Goal: Task Accomplishment & Management: Complete application form

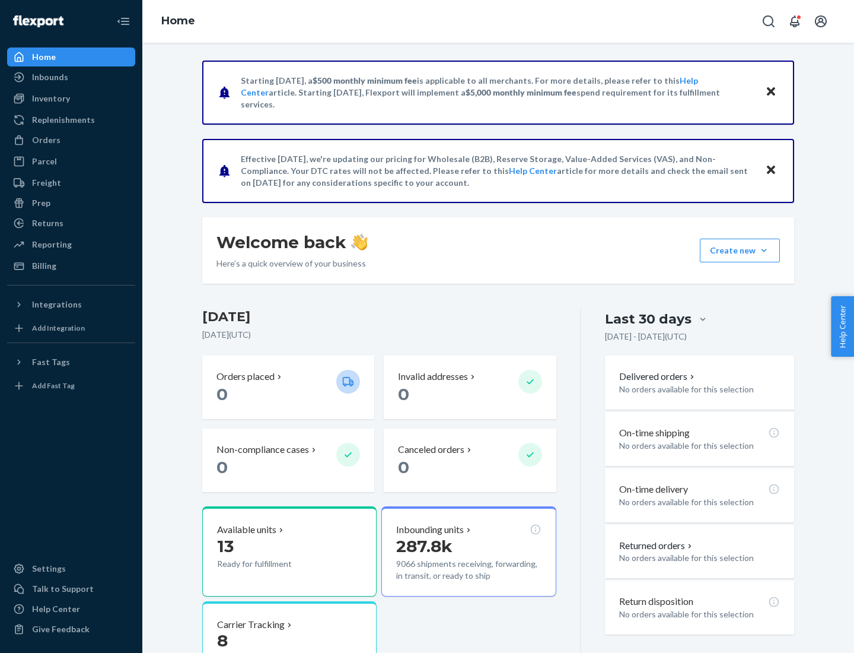
click at [764, 250] on button "Create new Create new inbound Create new order Create new product" at bounding box center [740, 251] width 80 height 24
click at [71, 77] on div "Inbounds" at bounding box center [71, 77] width 126 height 17
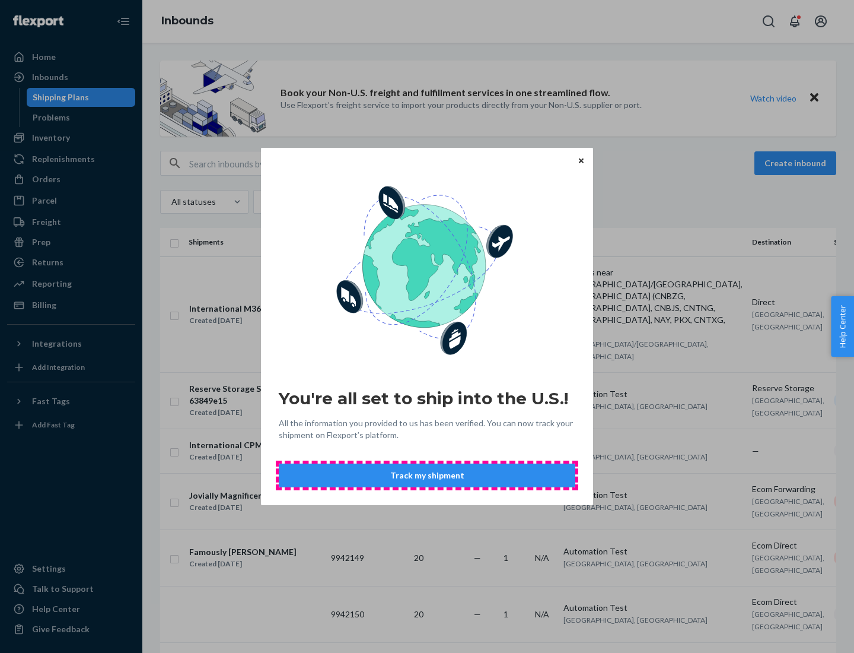
click at [427, 475] on button "Track my shipment" at bounding box center [427, 475] width 297 height 24
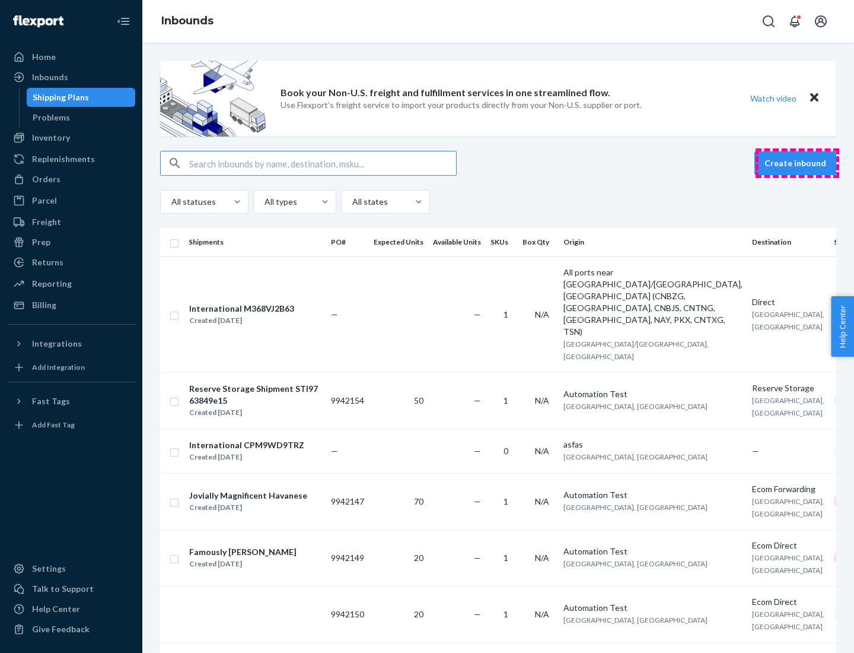
click at [797, 163] on button "Create inbound" at bounding box center [796, 163] width 82 height 24
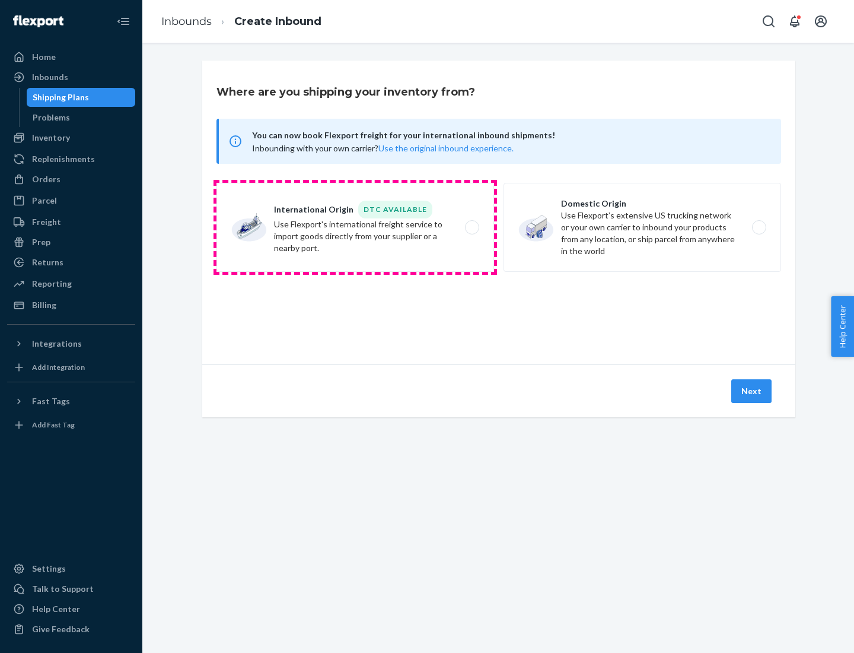
click at [355, 227] on label "International Origin DTC Available Use Flexport's international freight service…" at bounding box center [356, 227] width 278 height 89
click at [472, 227] on input "International Origin DTC Available Use Flexport's international freight service…" at bounding box center [476, 228] width 8 height 8
radio input "true"
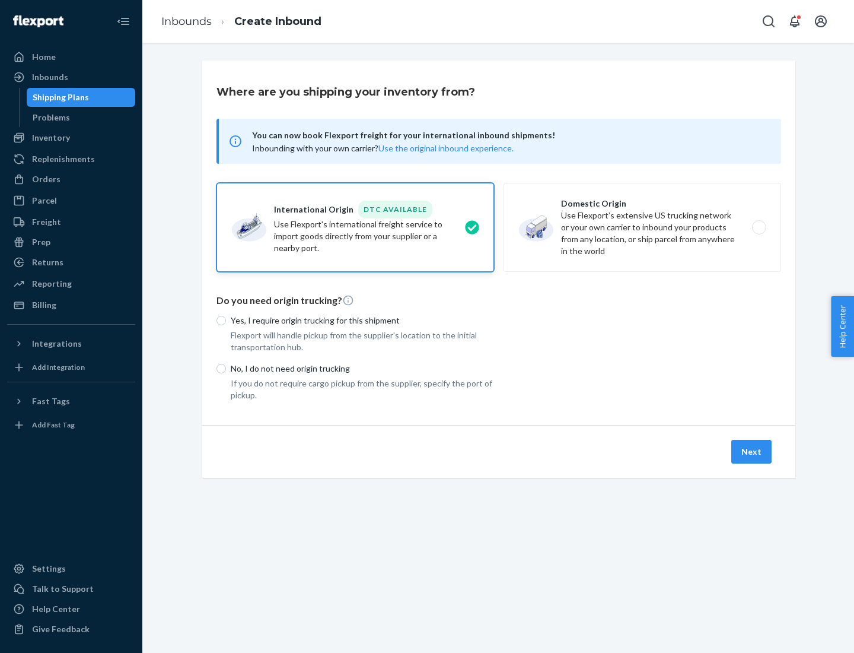
click at [363, 368] on p "No, I do not need origin trucking" at bounding box center [362, 369] width 263 height 12
click at [226, 368] on input "No, I do not need origin trucking" at bounding box center [221, 368] width 9 height 9
radio input "true"
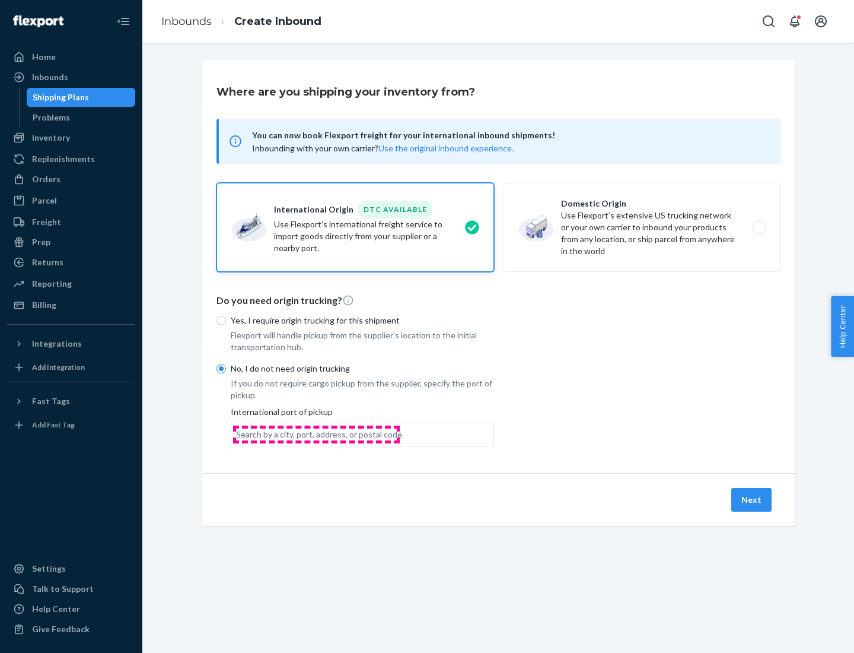
click at [316, 434] on div "Search by a city, port, address, or postal code" at bounding box center [319, 434] width 166 height 12
click at [237, 434] on input "Search by a city, port, address, or postal code" at bounding box center [236, 434] width 1 height 12
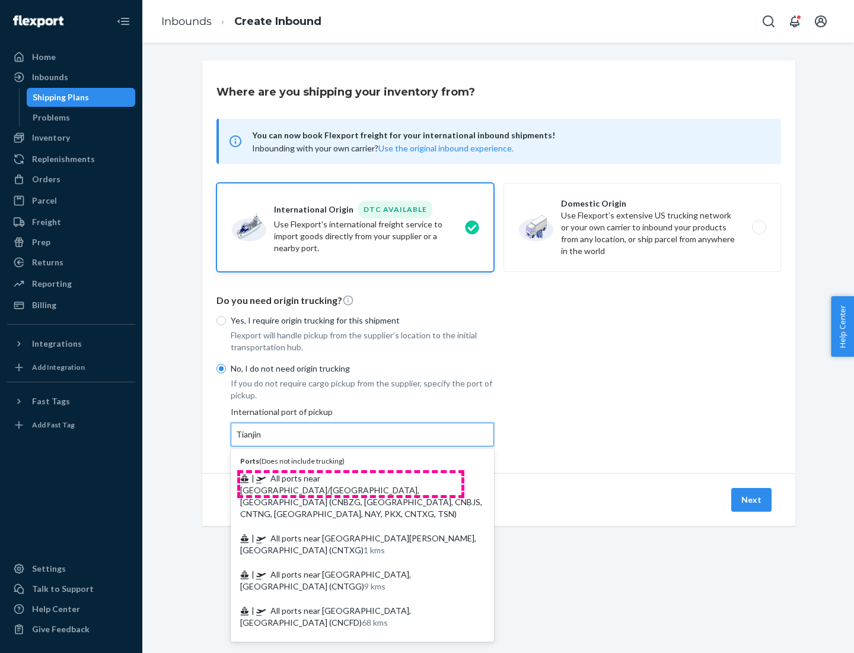
click at [351, 478] on span "| All ports near [GEOGRAPHIC_DATA]/[GEOGRAPHIC_DATA], [GEOGRAPHIC_DATA] (CNBZG,…" at bounding box center [361, 496] width 242 height 46
click at [262, 440] on input "Tianjin" at bounding box center [249, 434] width 26 height 12
type input "All ports near [GEOGRAPHIC_DATA]/[GEOGRAPHIC_DATA], [GEOGRAPHIC_DATA] (CNBZG, […"
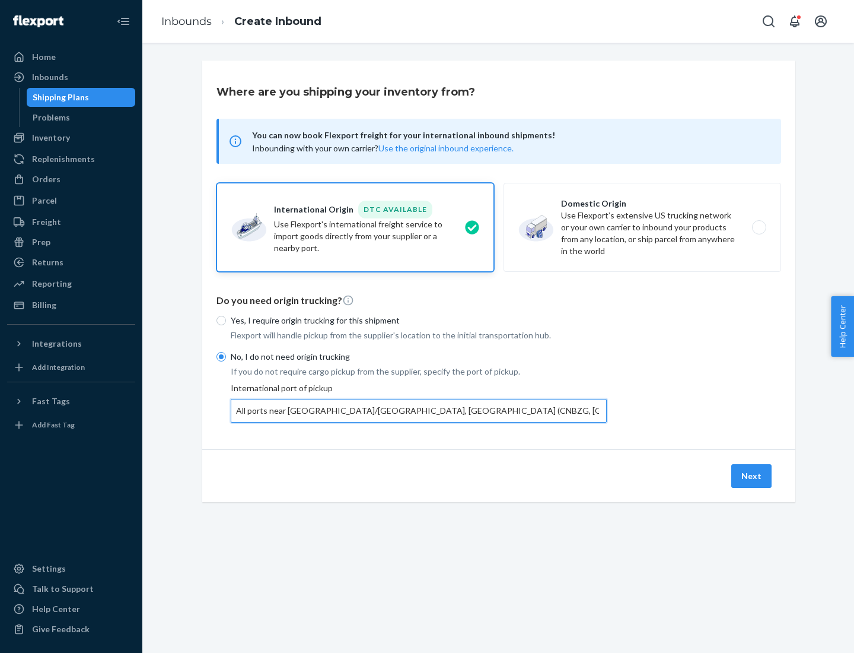
click at [752, 475] on button "Next" at bounding box center [752, 476] width 40 height 24
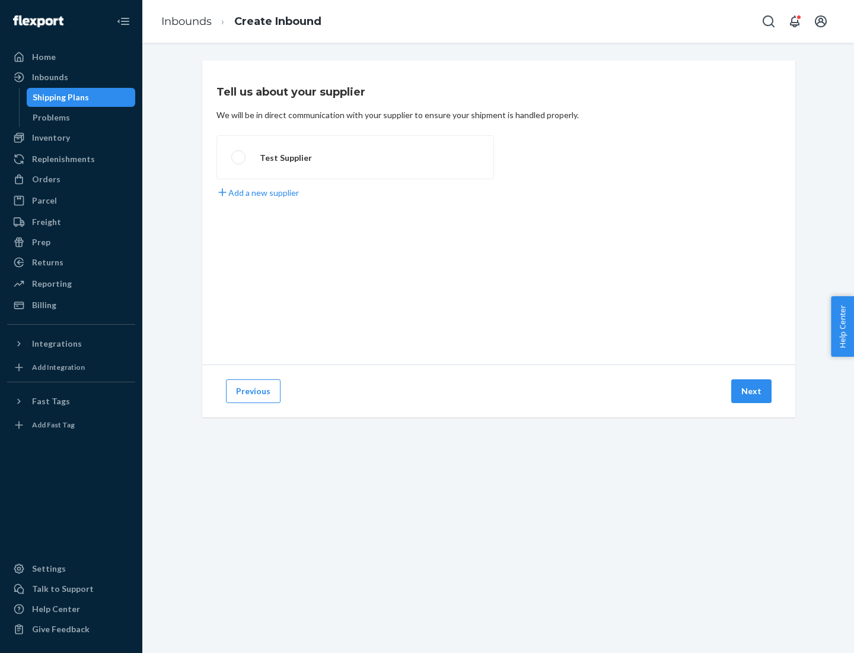
click at [355, 157] on label "Test Supplier" at bounding box center [356, 157] width 278 height 44
click at [239, 157] on input "Test Supplier" at bounding box center [235, 158] width 8 height 8
radio input "true"
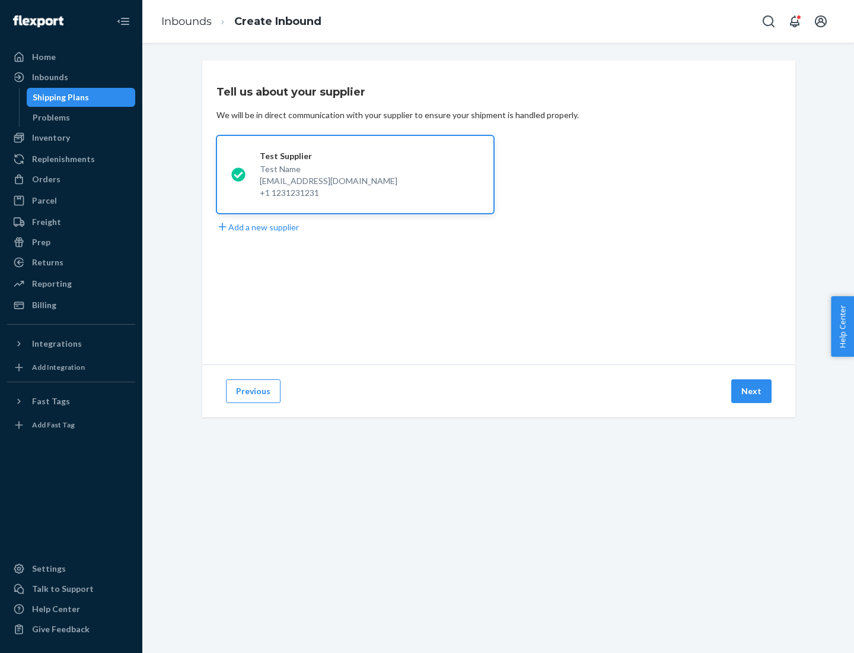
click at [752, 391] on button "Next" at bounding box center [752, 391] width 40 height 24
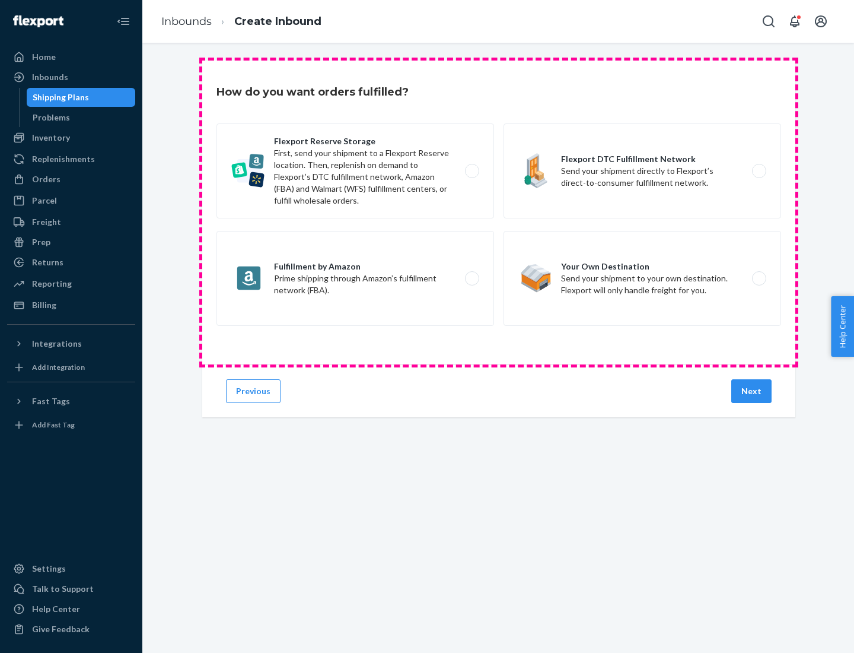
click at [499, 212] on div "Flexport Reserve Storage First, send your shipment to a Flexport Reserve locati…" at bounding box center [499, 225] width 565 height 205
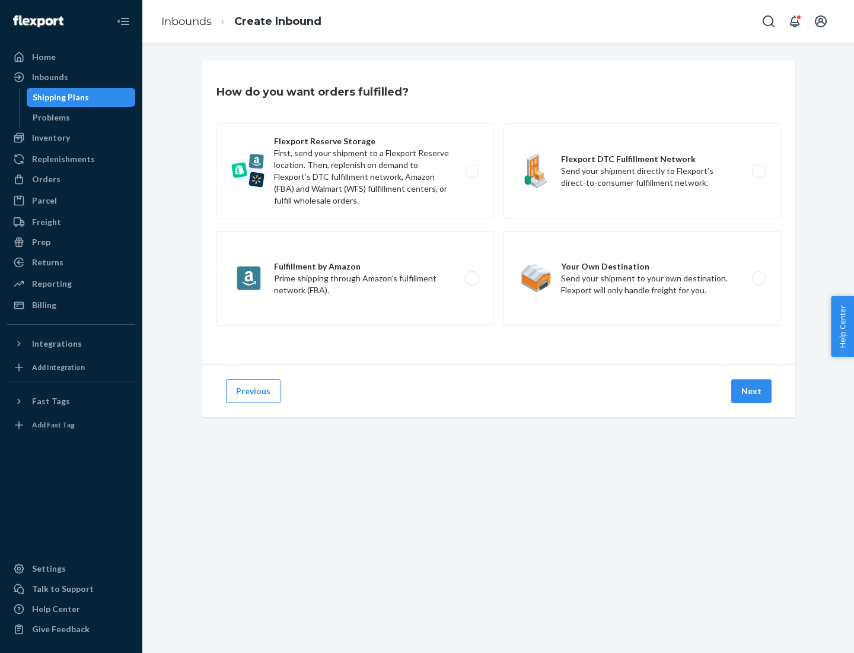
click at [643, 171] on label "Flexport DTC Fulfillment Network Send your shipment directly to Flexport’s dire…" at bounding box center [643, 170] width 278 height 95
click at [759, 171] on input "Flexport DTC Fulfillment Network Send your shipment directly to Flexport’s dire…" at bounding box center [763, 171] width 8 height 8
radio input "true"
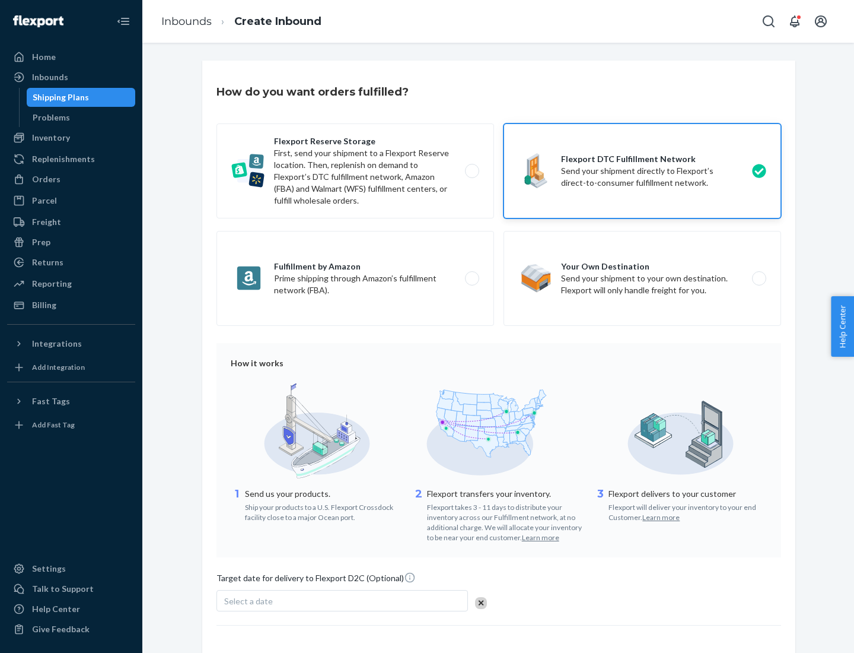
scroll to position [87, 0]
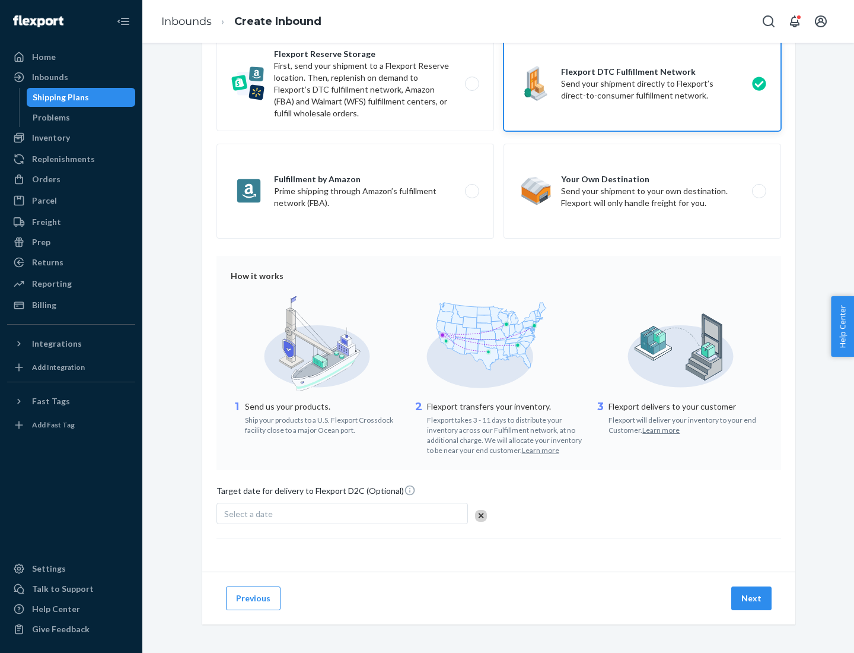
click at [752, 597] on button "Next" at bounding box center [752, 598] width 40 height 24
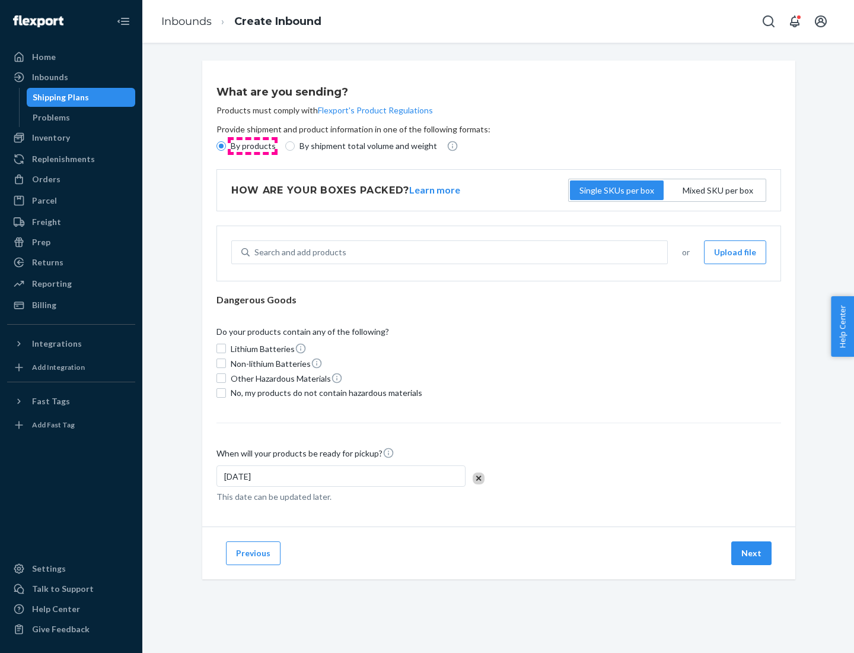
click at [252, 146] on p "By products" at bounding box center [253, 146] width 45 height 12
click at [226, 146] on input "By products" at bounding box center [221, 145] width 9 height 9
click at [298, 252] on div "Search and add products" at bounding box center [301, 252] width 92 height 12
click at [256, 252] on input "Search and add products" at bounding box center [255, 252] width 1 height 12
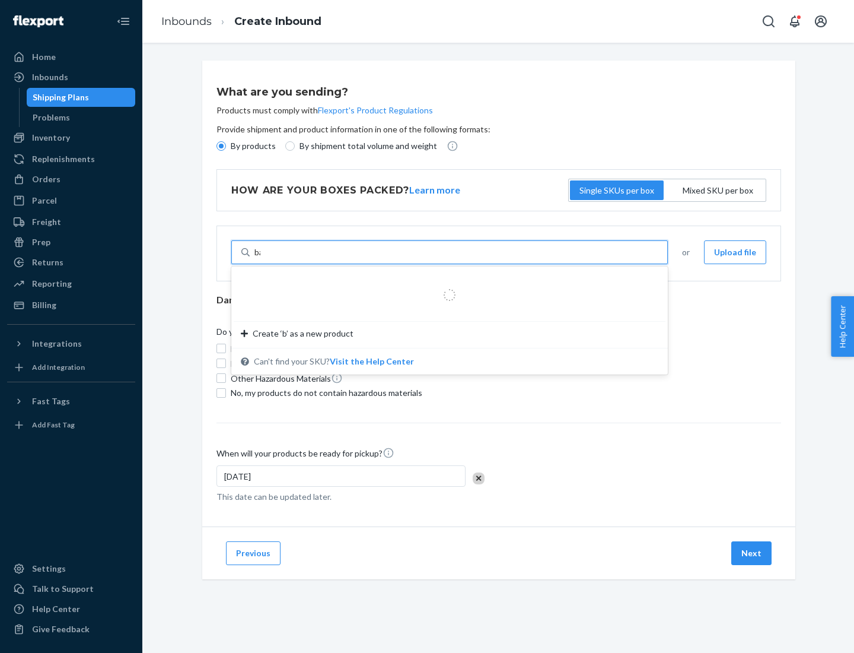
type input "basic"
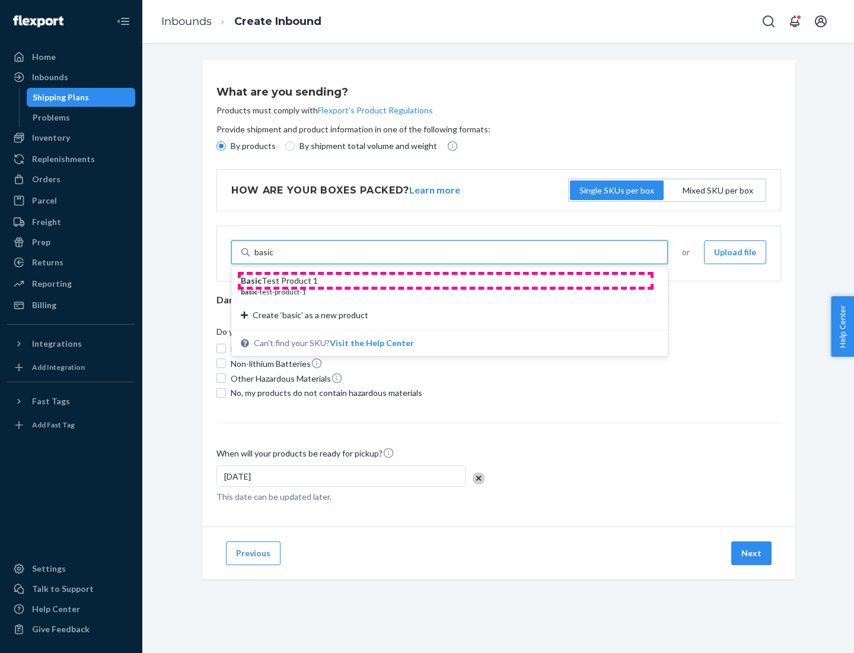
click at [446, 281] on div "Basic Test Product 1" at bounding box center [445, 281] width 408 height 12
click at [274, 258] on input "basic" at bounding box center [265, 252] width 20 height 12
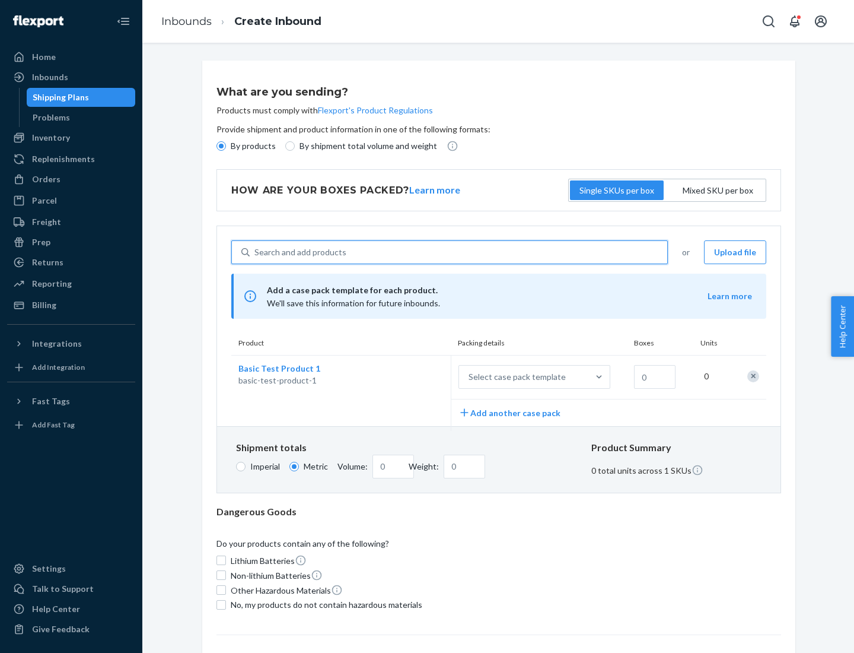
scroll to position [29, 0]
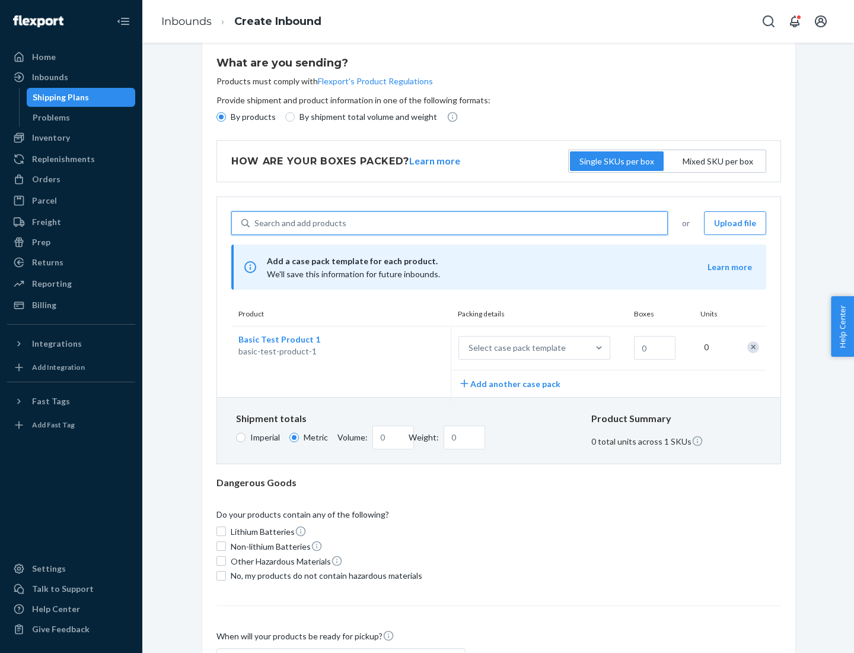
click at [515, 348] on div "Select case pack template" at bounding box center [517, 348] width 97 height 12
click at [410, 348] on input "Select case pack template" at bounding box center [410, 348] width 0 height 0
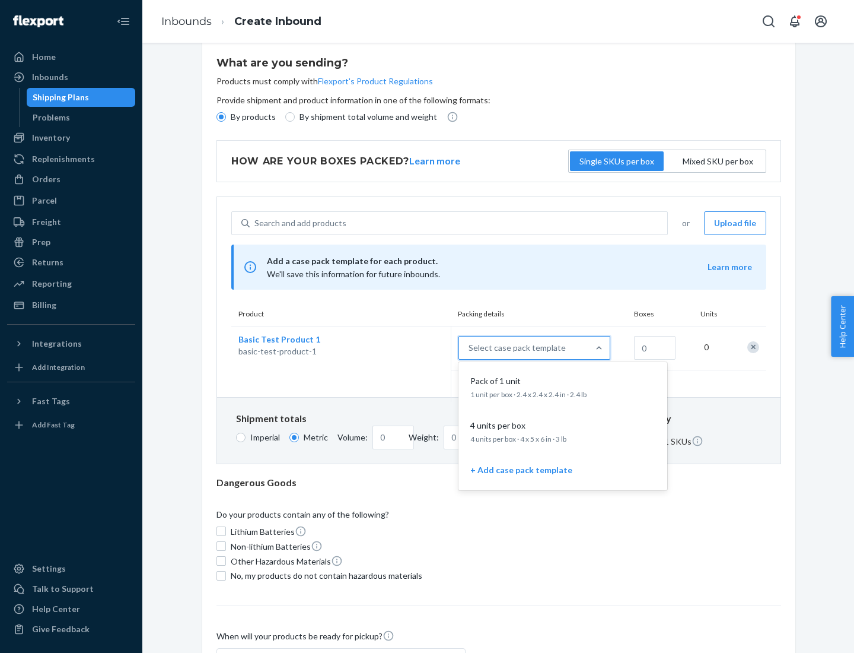
scroll to position [68, 0]
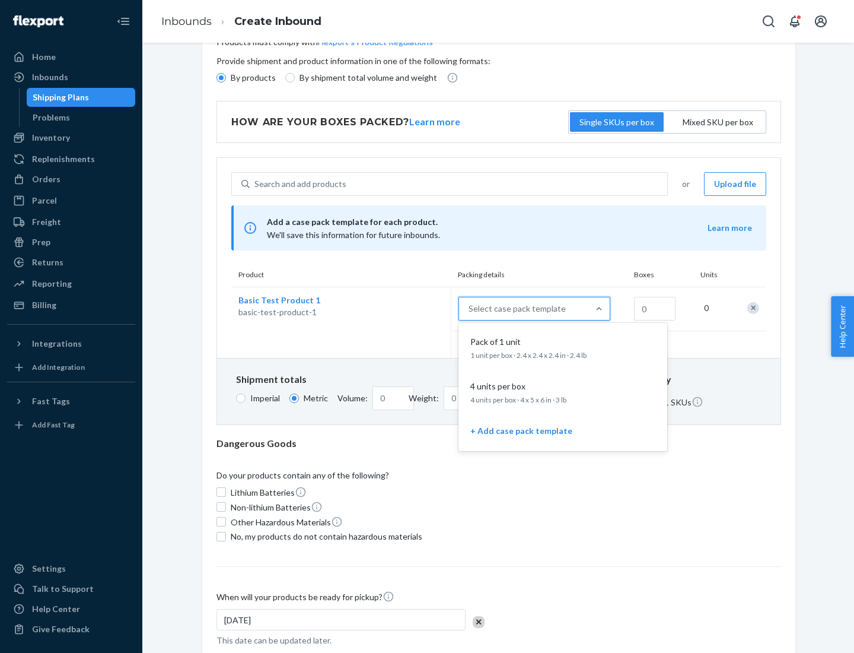
click at [563, 347] on div "Pack of 1 unit" at bounding box center [561, 342] width 190 height 12
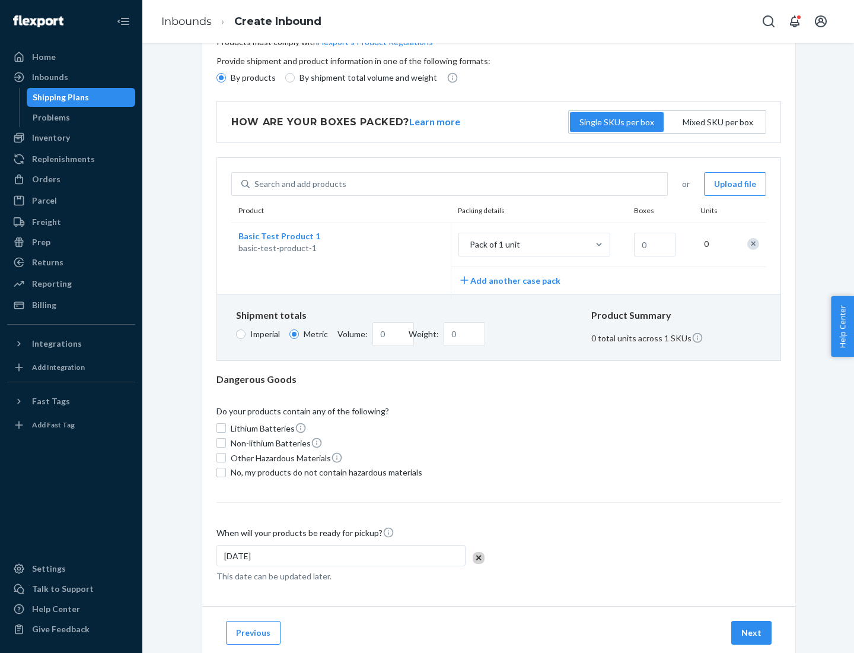
scroll to position [0, 0]
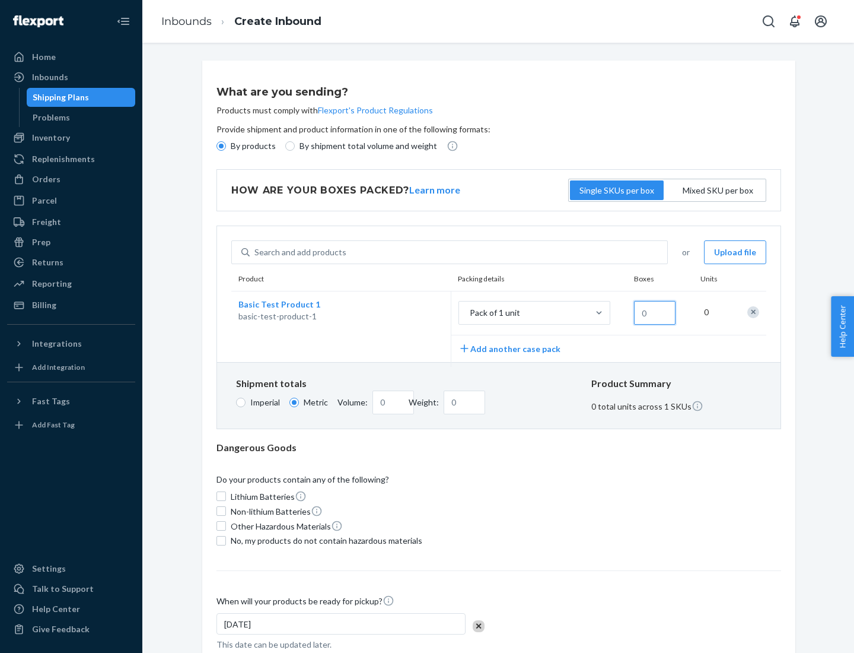
type input "1.09"
type input "1"
type input "10.89"
type input "10"
type input "0.02"
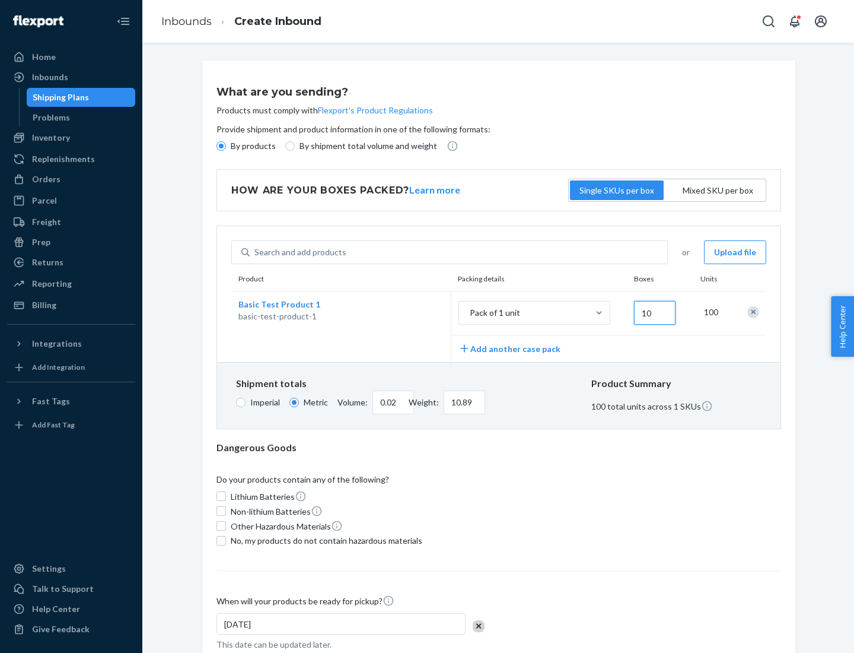
type input "108.86"
type input "100"
type input "0.23"
type input "1088.62"
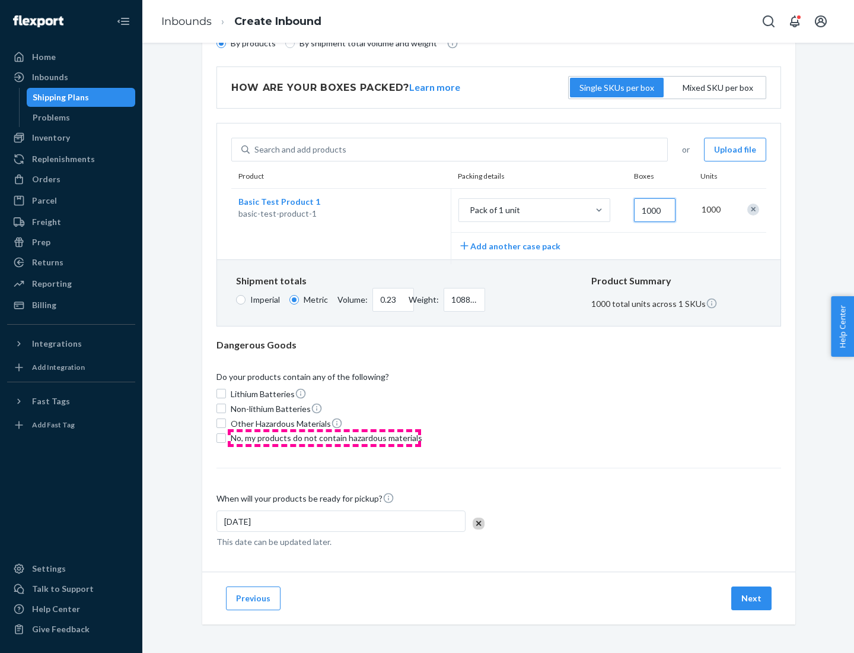
type input "1000"
click at [325, 437] on span "No, my products do not contain hazardous materials" at bounding box center [327, 438] width 192 height 12
click at [226, 437] on input "No, my products do not contain hazardous materials" at bounding box center [221, 437] width 9 height 9
checkbox input "true"
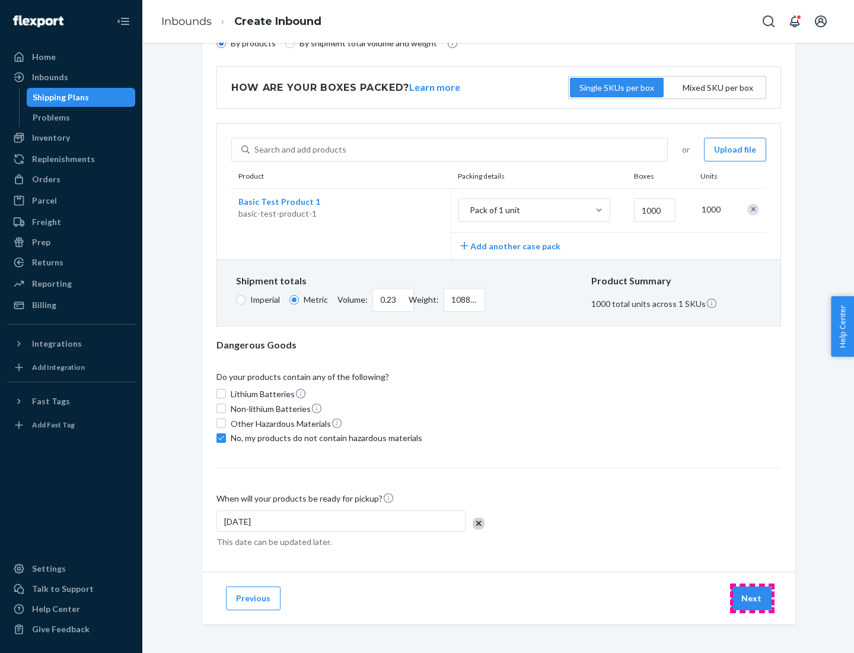
click at [752, 597] on button "Next" at bounding box center [752, 598] width 40 height 24
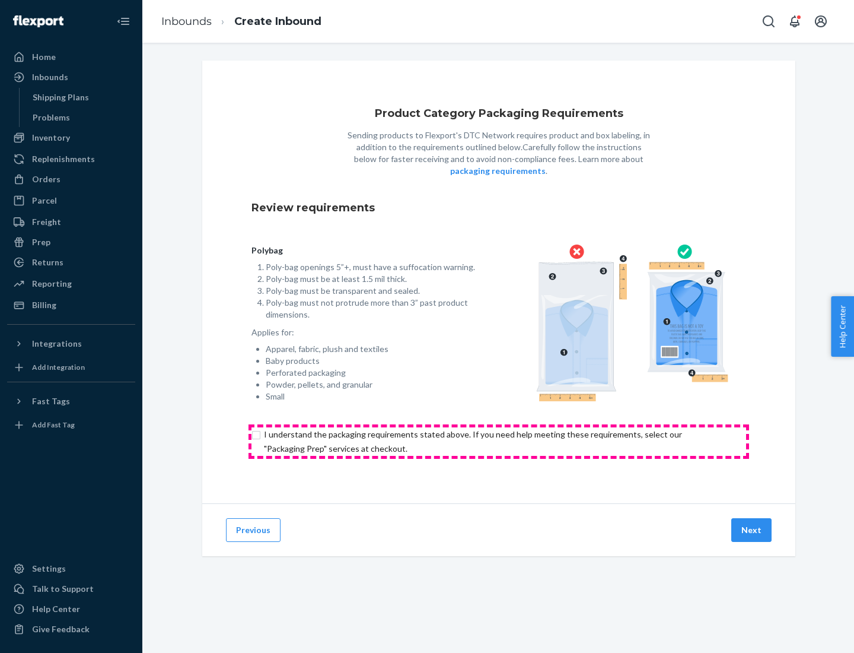
click at [499, 441] on input "checkbox" at bounding box center [499, 441] width 495 height 28
checkbox input "true"
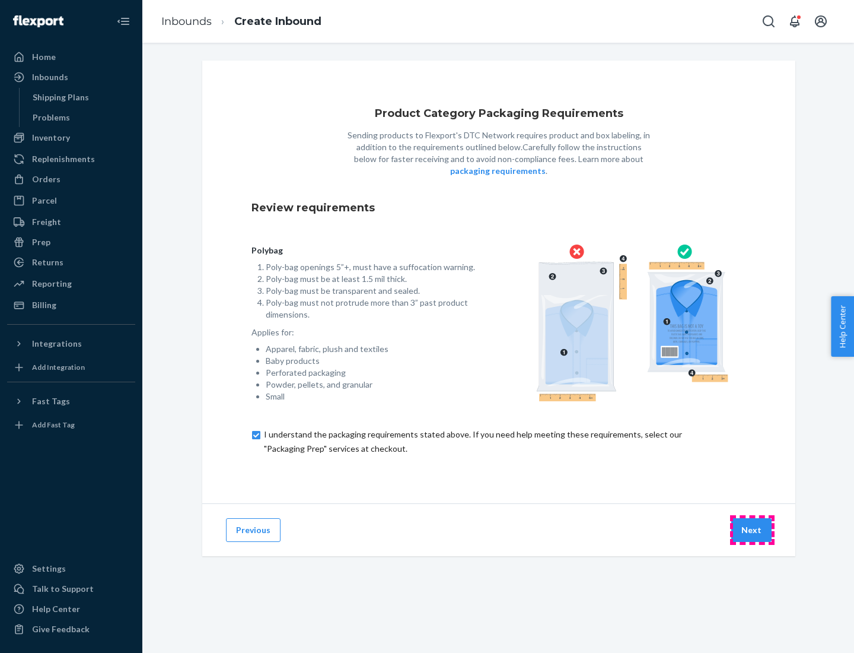
click at [752, 529] on button "Next" at bounding box center [752, 530] width 40 height 24
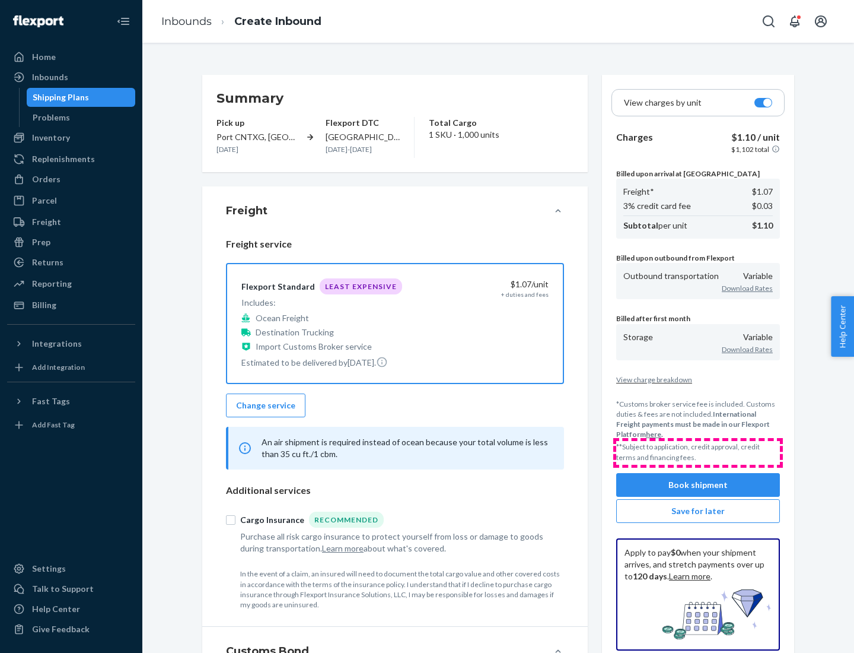
scroll to position [137, 0]
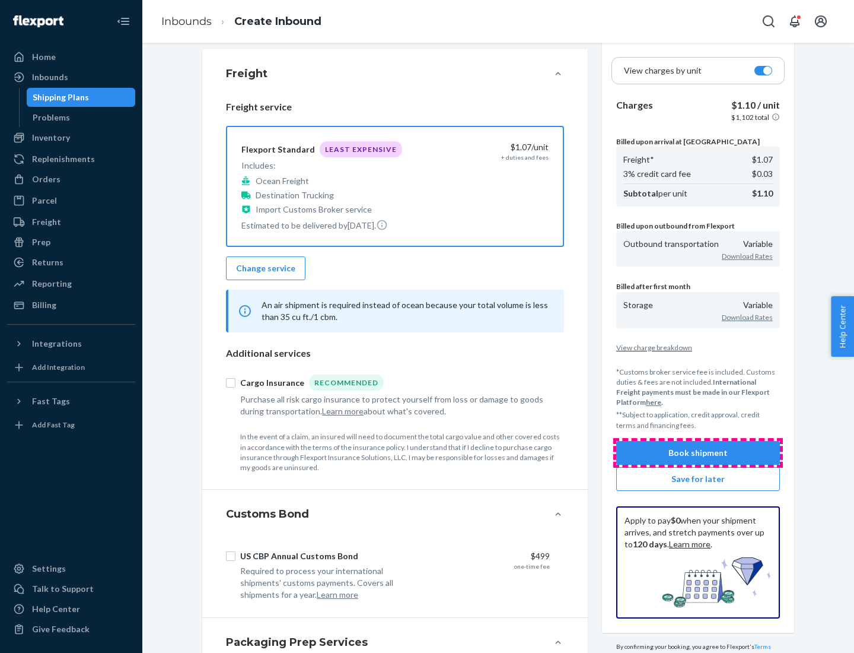
click at [698, 452] on button "Book shipment" at bounding box center [698, 453] width 164 height 24
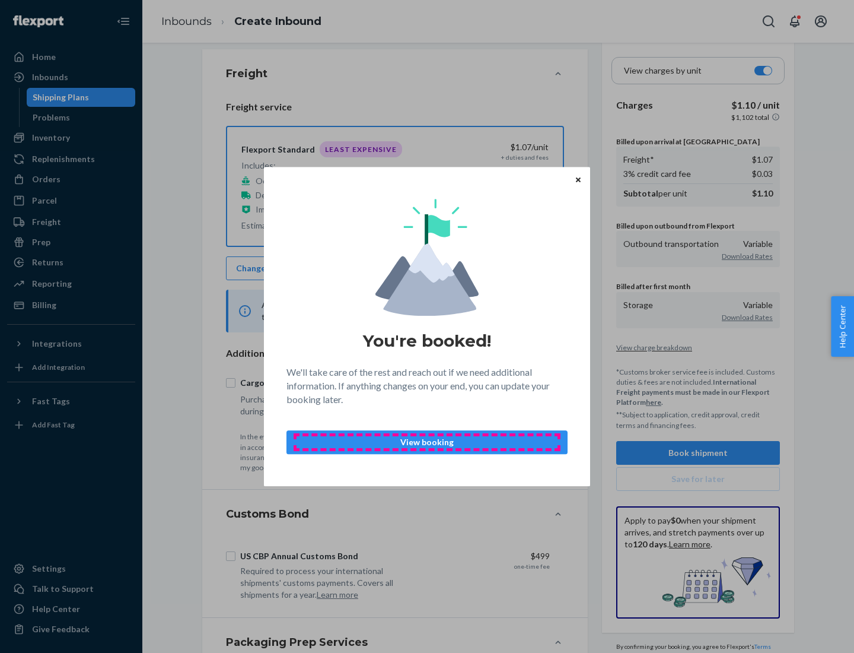
click at [427, 441] on p "View booking" at bounding box center [427, 442] width 261 height 12
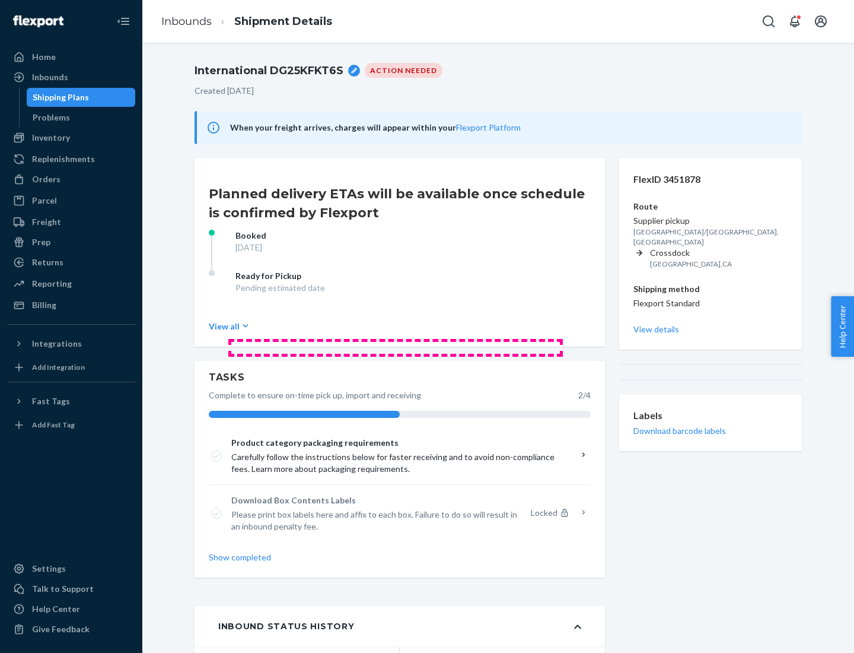
scroll to position [95, 0]
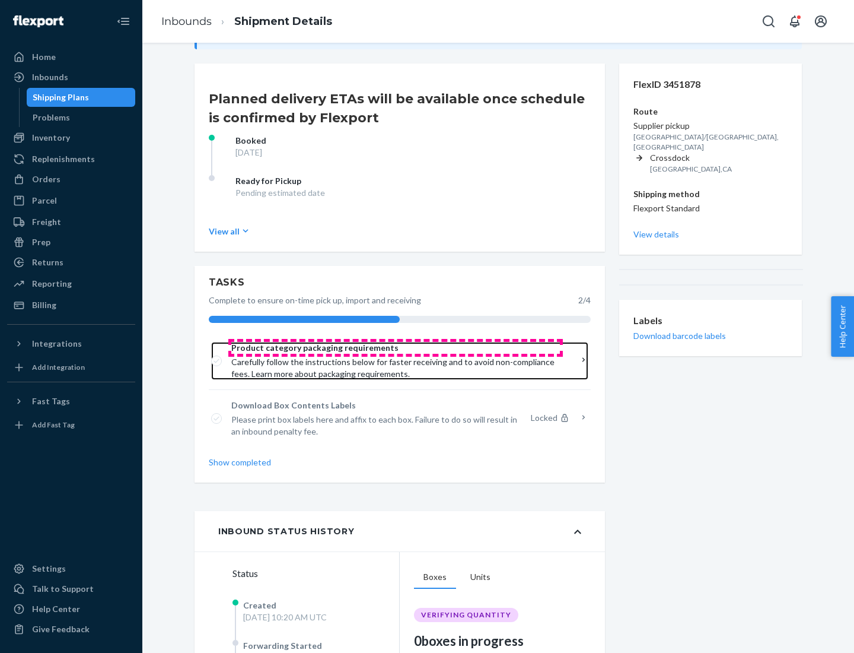
click at [396, 348] on span "Product category packaging requirements" at bounding box center [395, 348] width 329 height 12
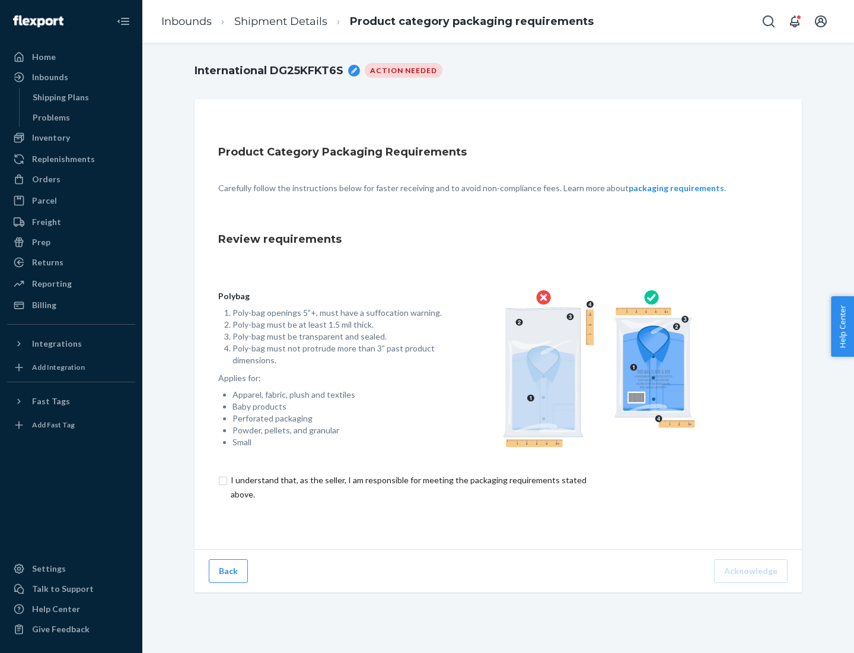
click at [408, 487] on input "checkbox" at bounding box center [415, 487] width 395 height 28
checkbox input "true"
